Goal: Navigation & Orientation: Find specific page/section

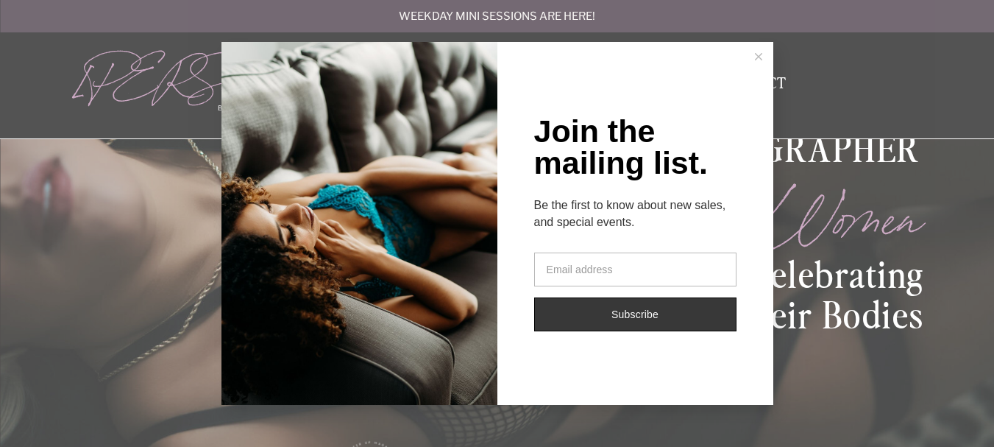
scroll to position [221, 0]
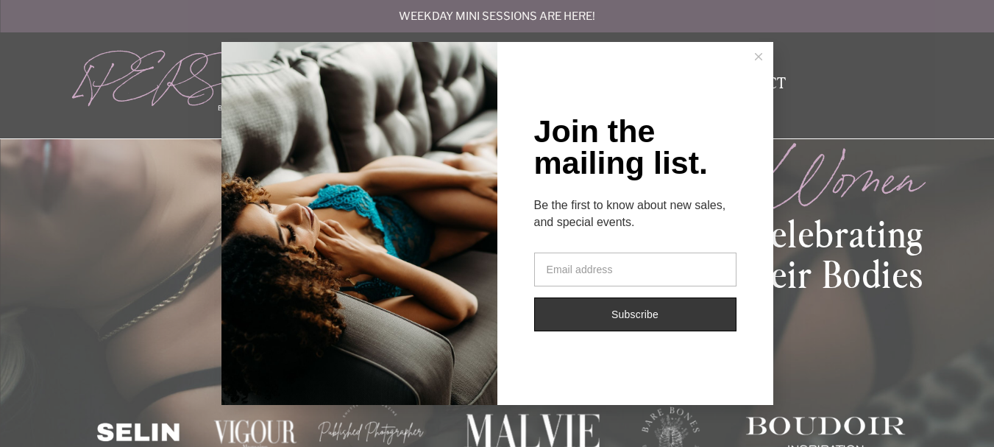
click at [759, 52] on button at bounding box center [758, 56] width 29 height 29
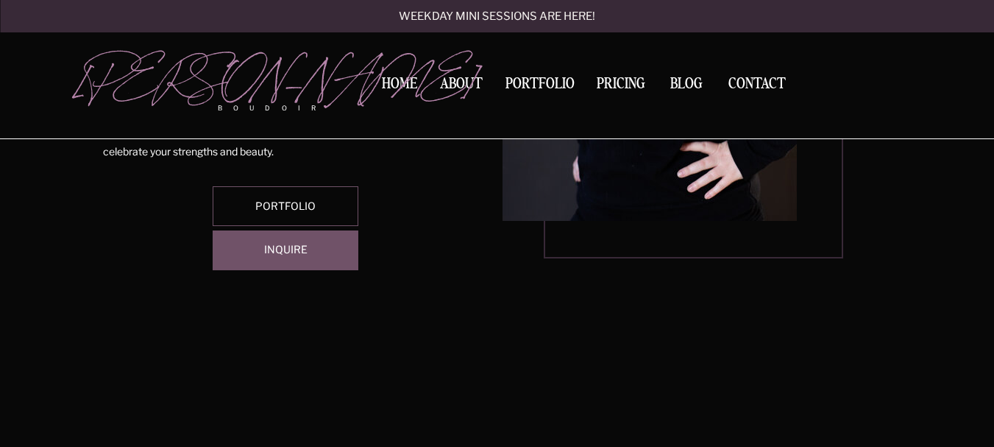
scroll to position [1178, 0]
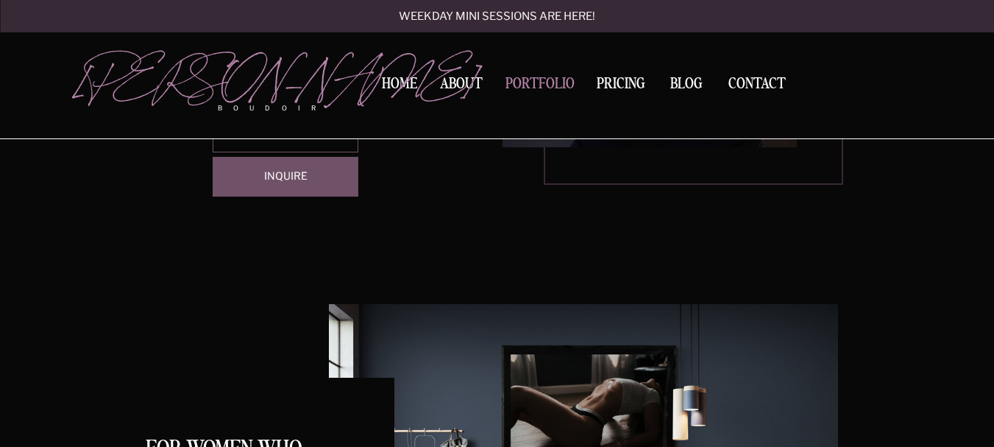
click at [530, 85] on nav "Portfolio" at bounding box center [540, 87] width 79 height 20
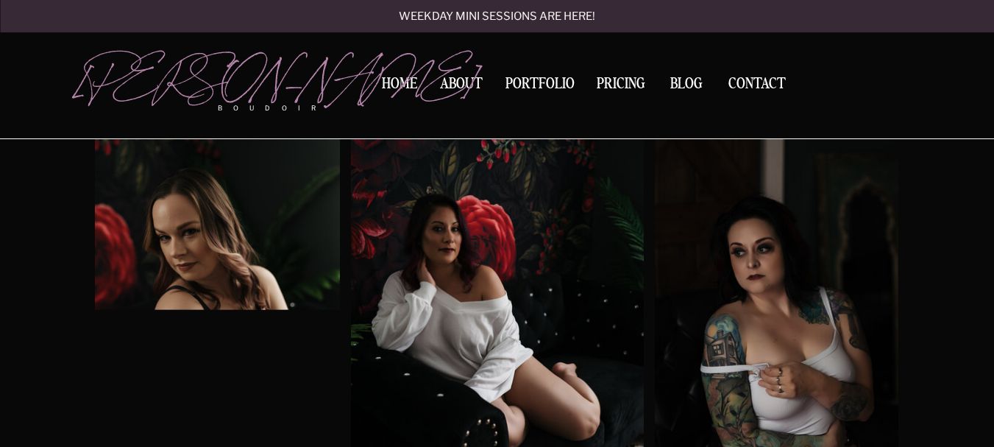
scroll to position [810, 0]
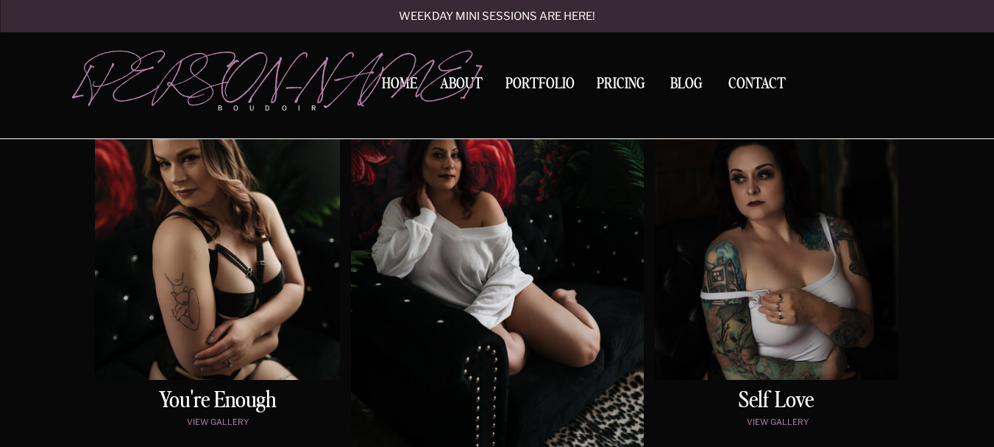
click at [544, 209] on div at bounding box center [497, 241] width 293 height 416
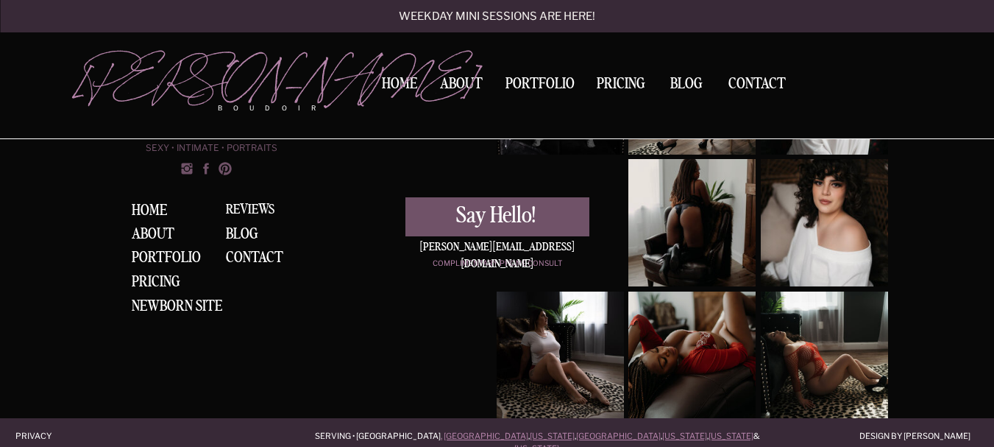
scroll to position [3226, 0]
